Goal: Task Accomplishment & Management: Use online tool/utility

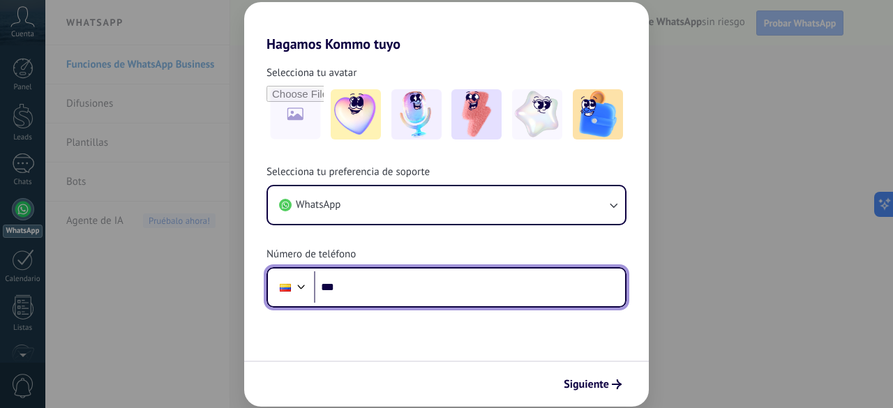
click at [405, 296] on input "***" at bounding box center [469, 287] width 311 height 32
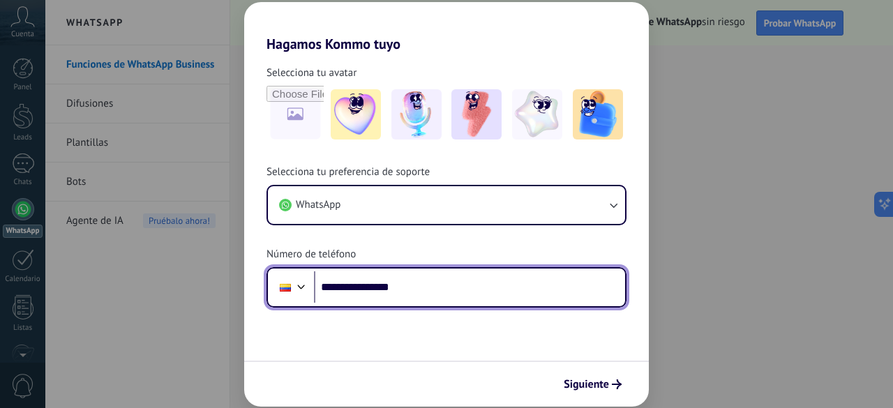
type input "**********"
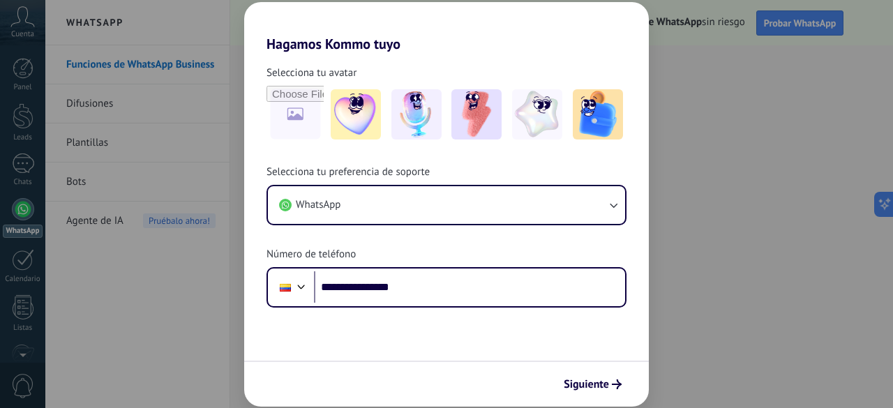
click at [628, 382] on div "Siguiente" at bounding box center [446, 384] width 405 height 46
click at [609, 384] on span "Siguiente" at bounding box center [593, 384] width 58 height 10
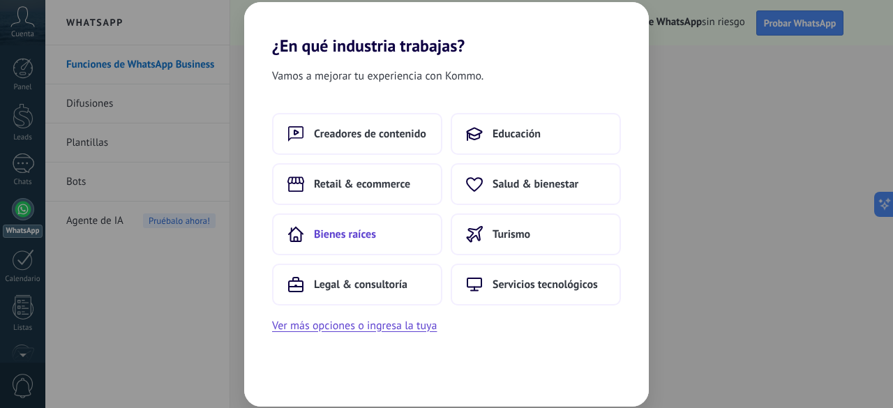
click at [361, 234] on span "Bienes raíces" at bounding box center [345, 234] width 62 height 14
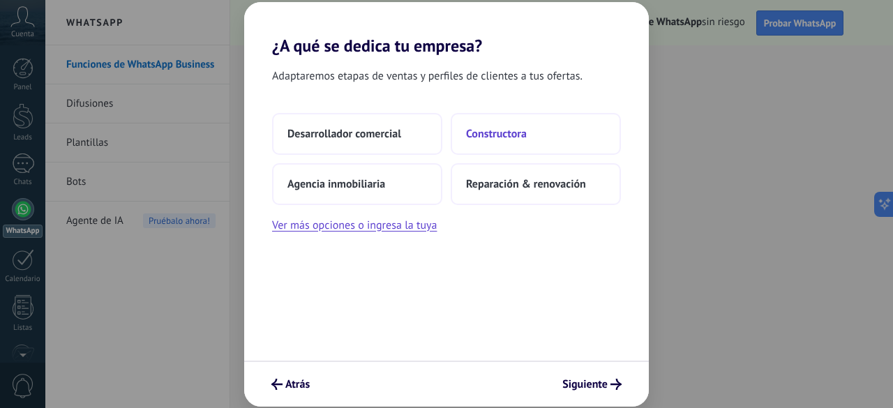
click at [513, 132] on span "Constructora" at bounding box center [496, 134] width 61 height 14
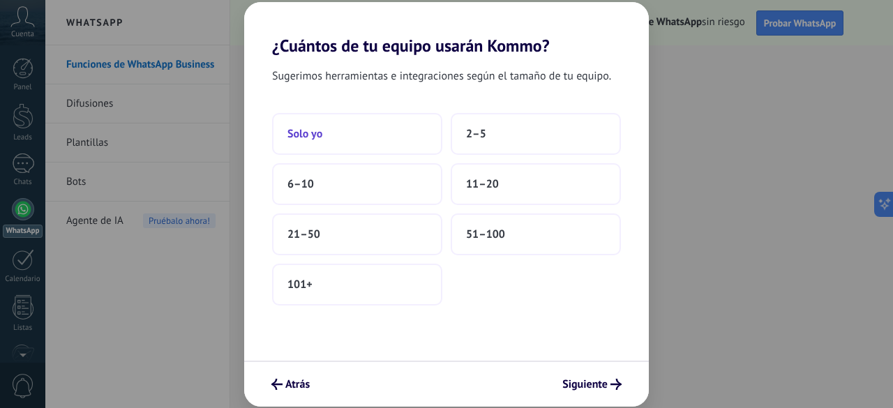
click at [353, 133] on button "Solo yo" at bounding box center [357, 134] width 170 height 42
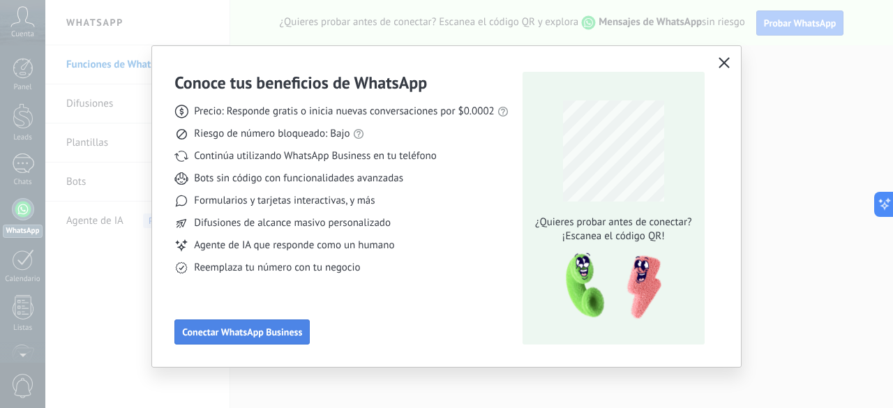
click at [233, 333] on span "Conectar WhatsApp Business" at bounding box center [242, 332] width 120 height 10
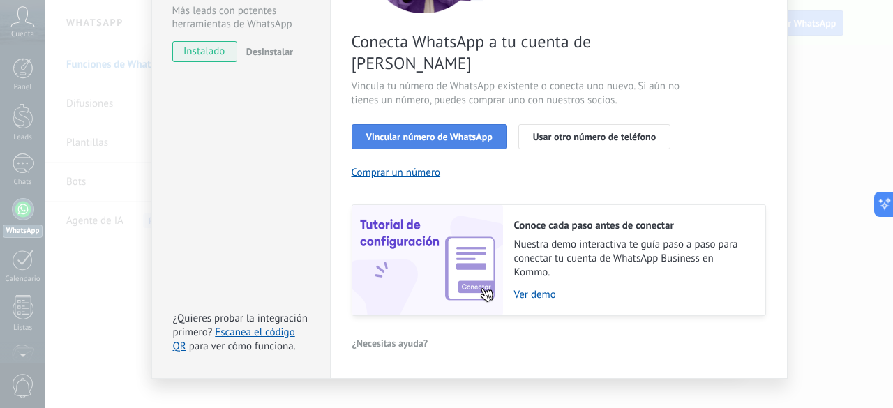
click at [398, 124] on button "Vincular número de WhatsApp" at bounding box center [430, 136] width 156 height 25
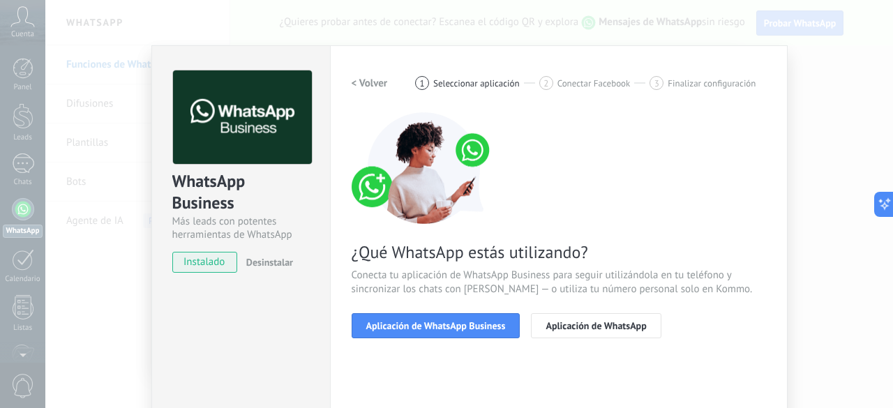
click at [209, 259] on span "instalado" at bounding box center [204, 262] width 63 height 21
click at [418, 326] on span "Aplicación de WhatsApp Business" at bounding box center [435, 326] width 139 height 10
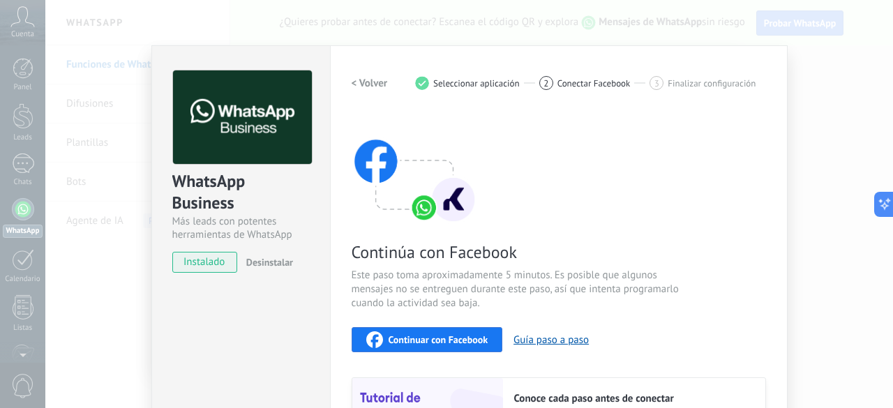
click at [451, 342] on span "Continuar con Facebook" at bounding box center [438, 340] width 100 height 10
click at [451, 79] on span "Seleccionar aplicación" at bounding box center [476, 83] width 86 height 10
click at [361, 83] on h2 "< Volver" at bounding box center [370, 83] width 36 height 13
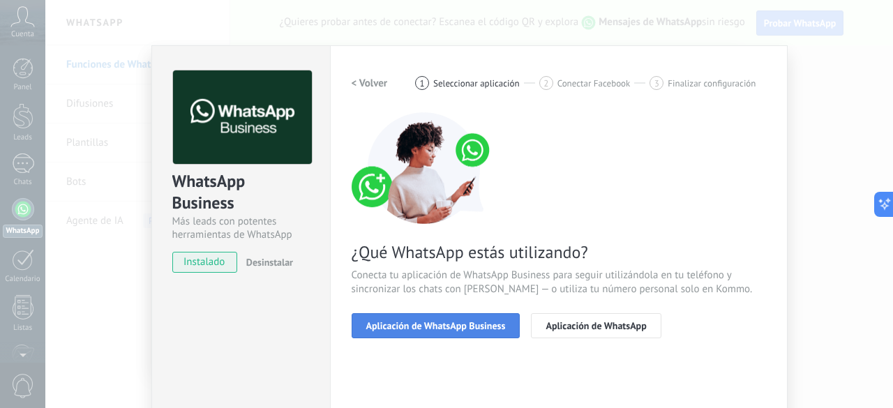
click at [435, 331] on button "Aplicación de WhatsApp Business" at bounding box center [436, 325] width 169 height 25
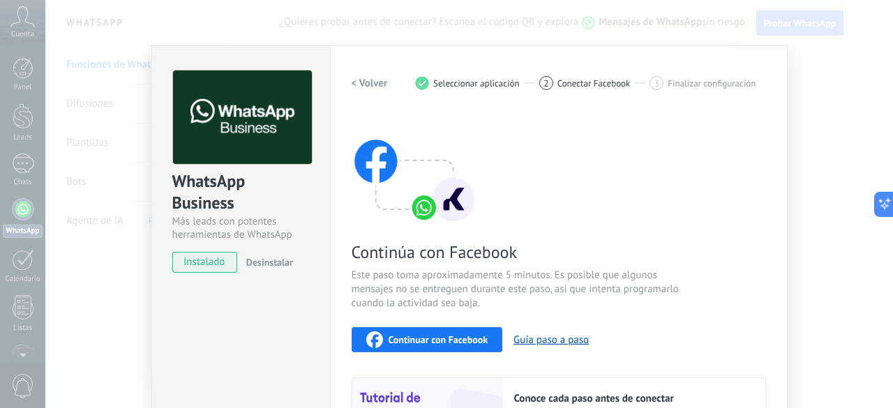
click at [574, 79] on span "Conectar Facebook" at bounding box center [593, 83] width 73 height 10
drag, startPoint x: 273, startPoint y: 260, endPoint x: 456, endPoint y: 227, distance: 185.8
click at [439, 232] on div "WhatsApp Business Más leads con potentes herramientas de WhatsApp instalado Des…" at bounding box center [469, 298] width 636 height 506
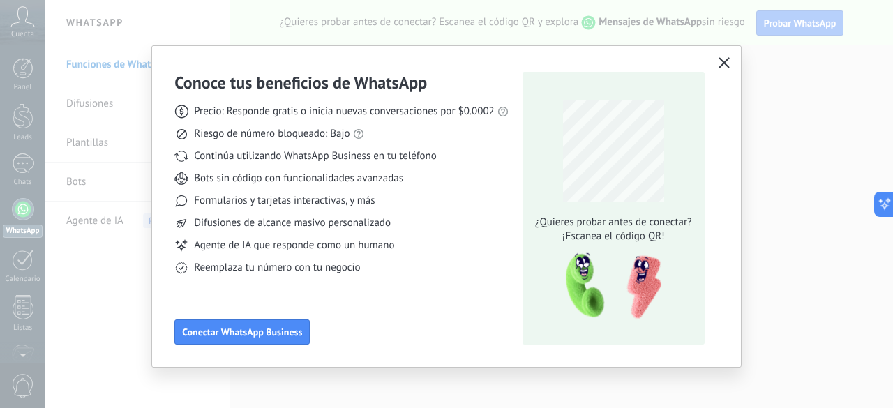
click at [725, 64] on icon "button" at bounding box center [723, 62] width 11 height 11
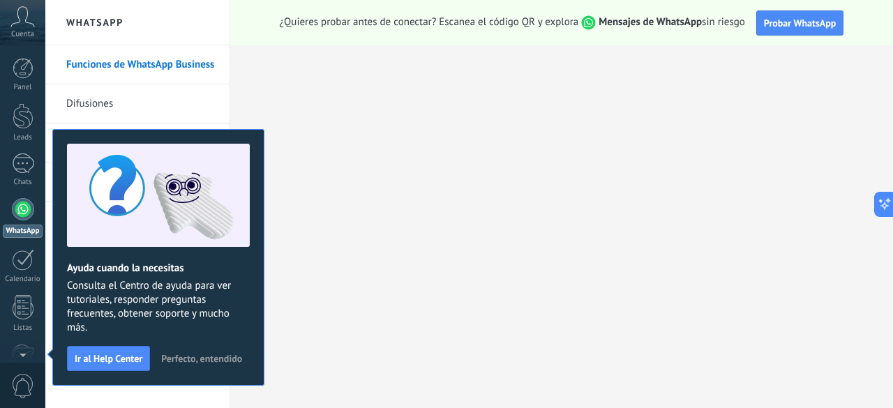
click at [25, 213] on div at bounding box center [23, 209] width 22 height 22
click at [19, 128] on div at bounding box center [23, 116] width 21 height 26
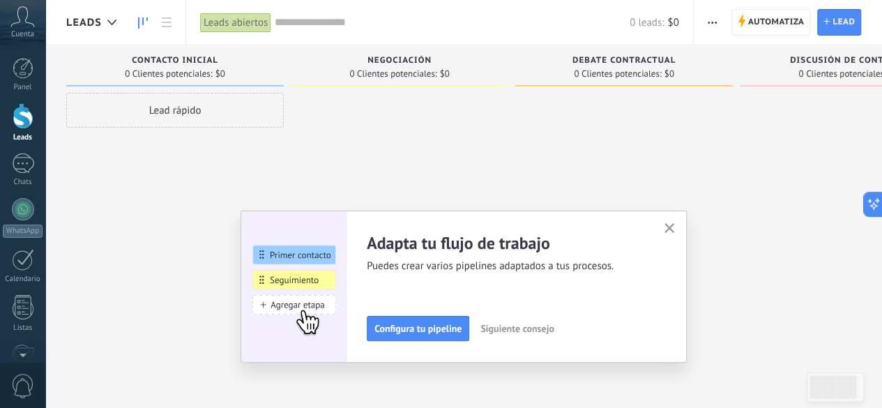
click at [676, 222] on button "button" at bounding box center [669, 229] width 17 height 19
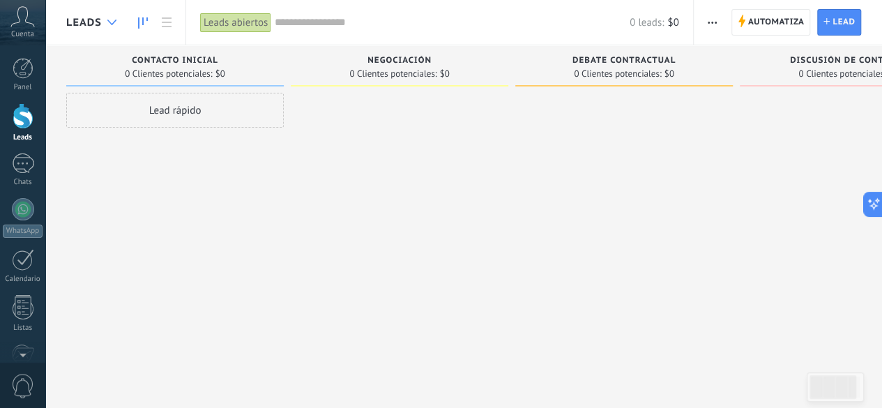
click at [107, 20] on use at bounding box center [111, 23] width 9 height 6
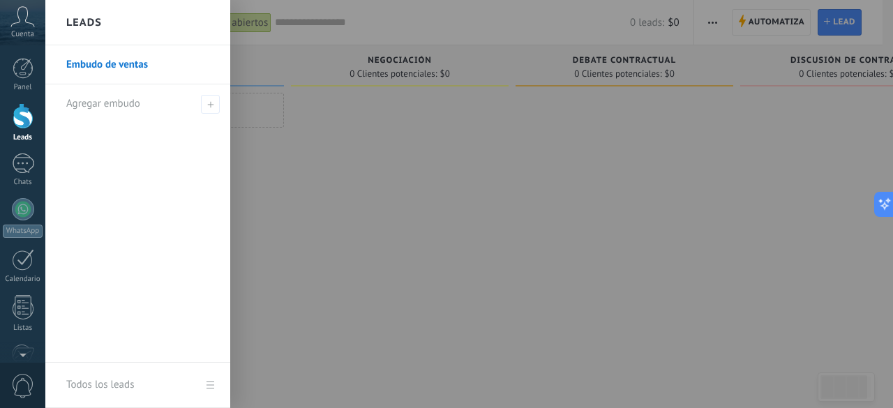
click at [33, 24] on icon at bounding box center [22, 16] width 24 height 21
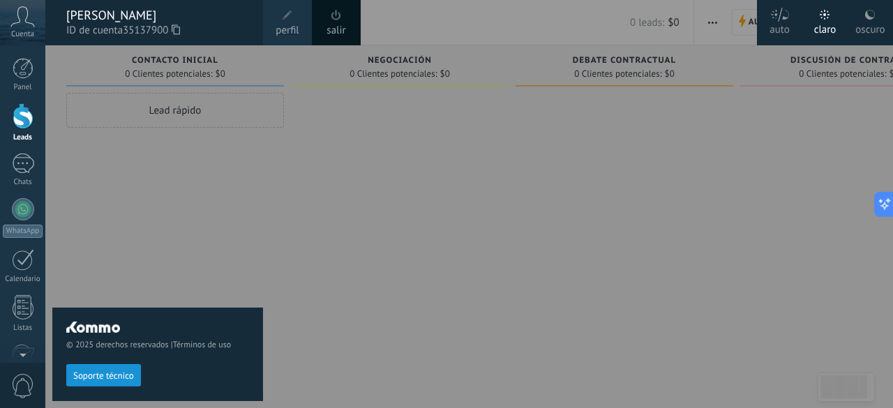
click at [587, 131] on div at bounding box center [491, 204] width 893 height 408
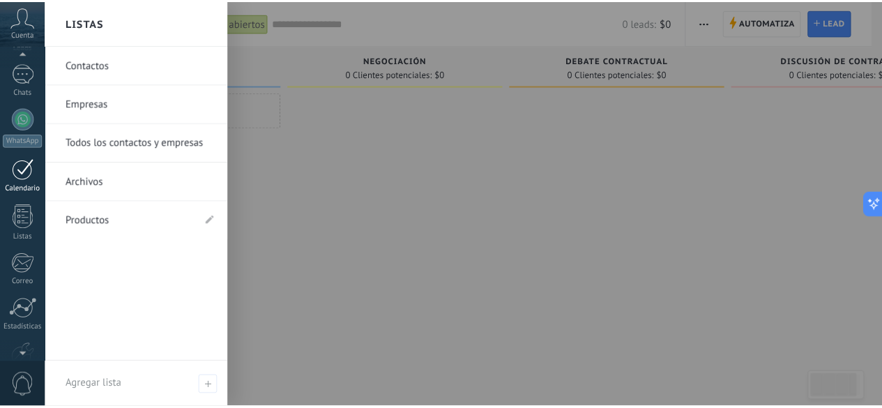
scroll to position [31, 0]
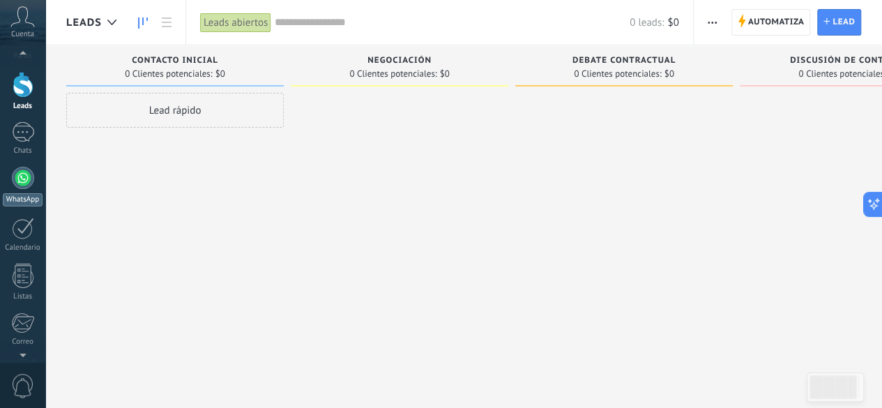
click at [13, 188] on link "WhatsApp" at bounding box center [22, 187] width 45 height 40
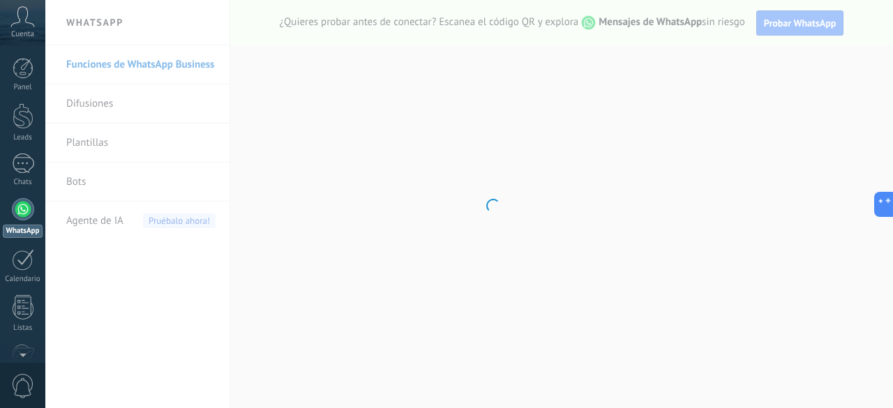
click at [98, 137] on body ".abccls-1,.abccls-2{fill-rule:evenodd}.abccls-2{fill:#fff} .abfcls-1{fill:none}…" at bounding box center [446, 204] width 893 height 408
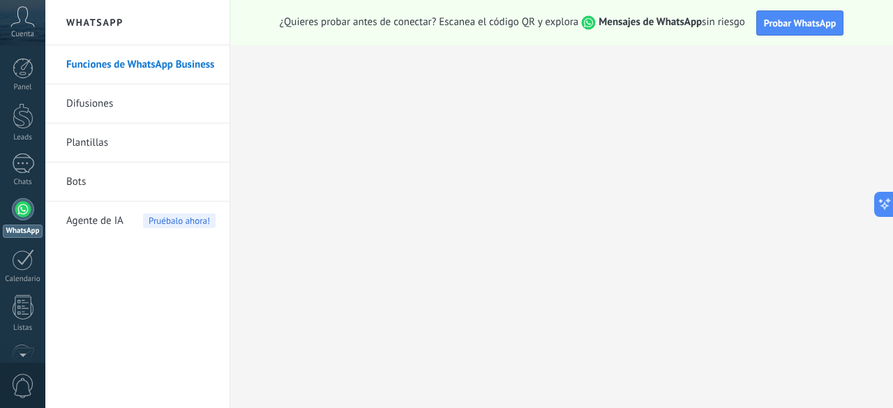
click at [99, 142] on link "Plantillas" at bounding box center [140, 142] width 149 height 39
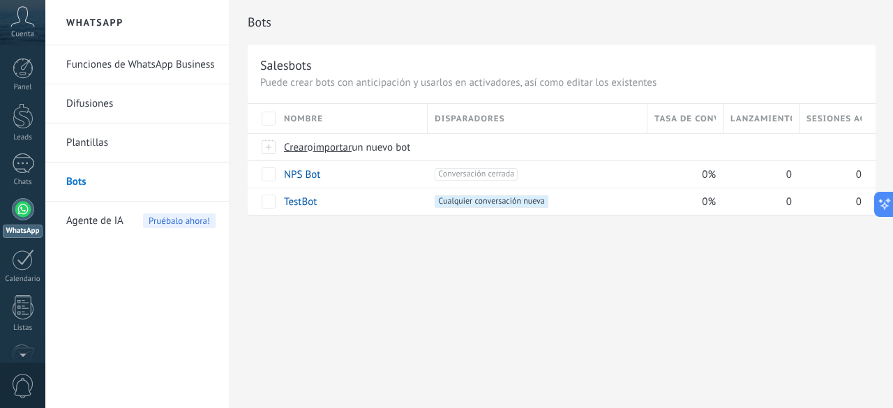
click at [79, 139] on link "Plantillas" at bounding box center [140, 142] width 149 height 39
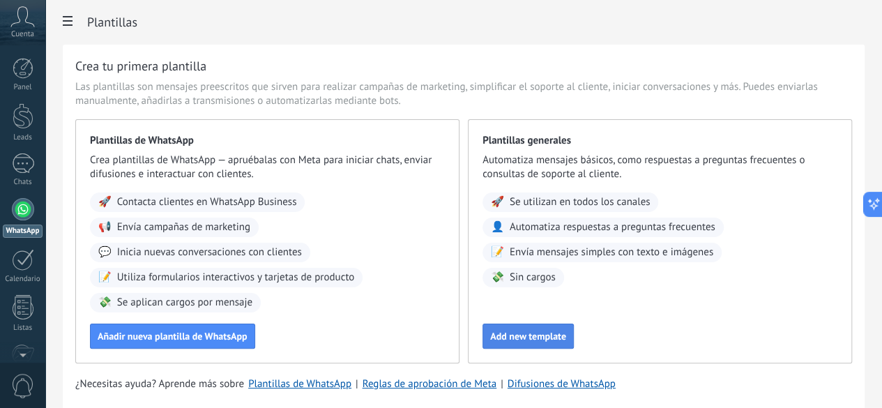
click at [566, 341] on span "Add new template" at bounding box center [528, 336] width 76 height 10
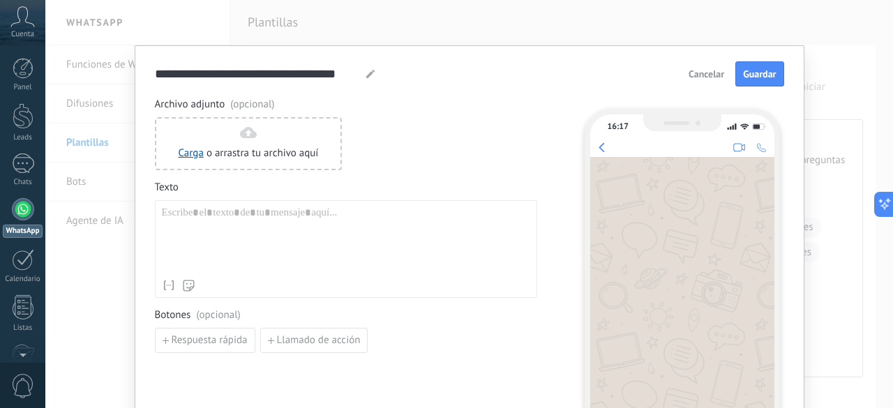
click at [697, 79] on span "Cancelar" at bounding box center [706, 74] width 36 height 10
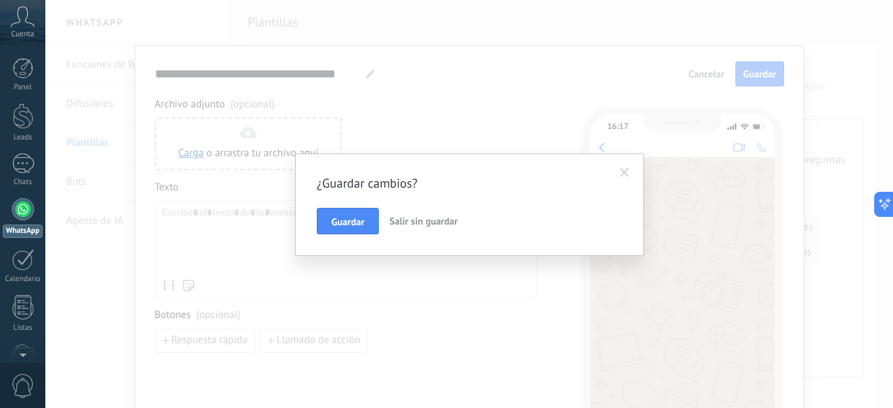
click at [415, 214] on button "Salir sin guardar" at bounding box center [424, 221] width 80 height 27
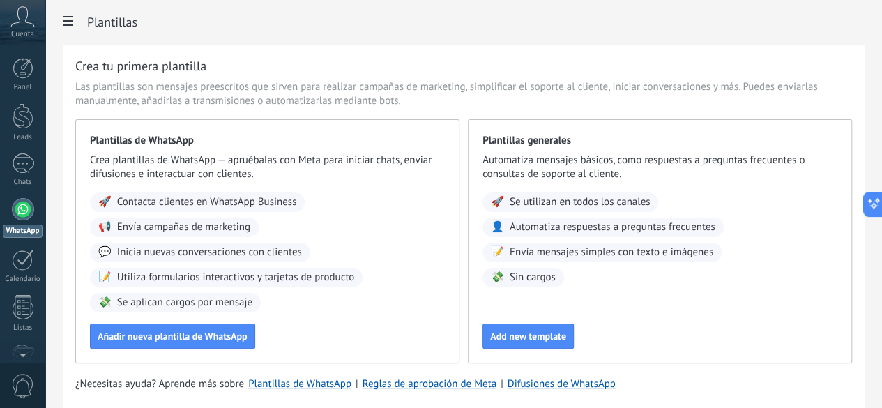
click at [36, 14] on div "Cuenta" at bounding box center [22, 22] width 45 height 45
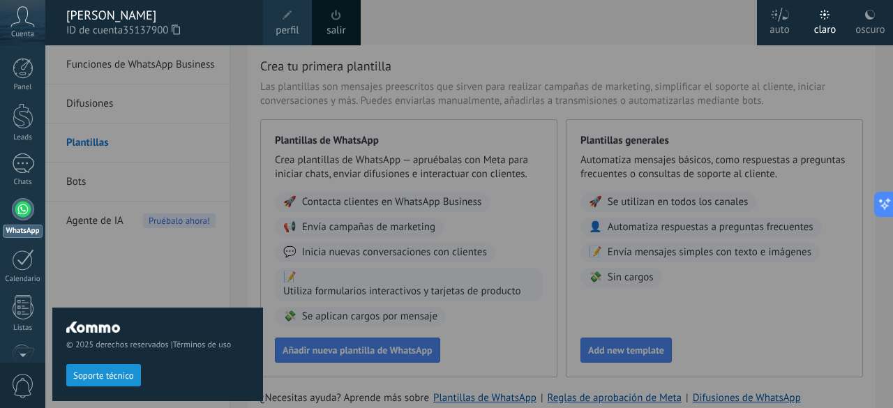
click at [334, 30] on link "salir" at bounding box center [335, 30] width 19 height 15
